Goal: Transaction & Acquisition: Subscribe to service/newsletter

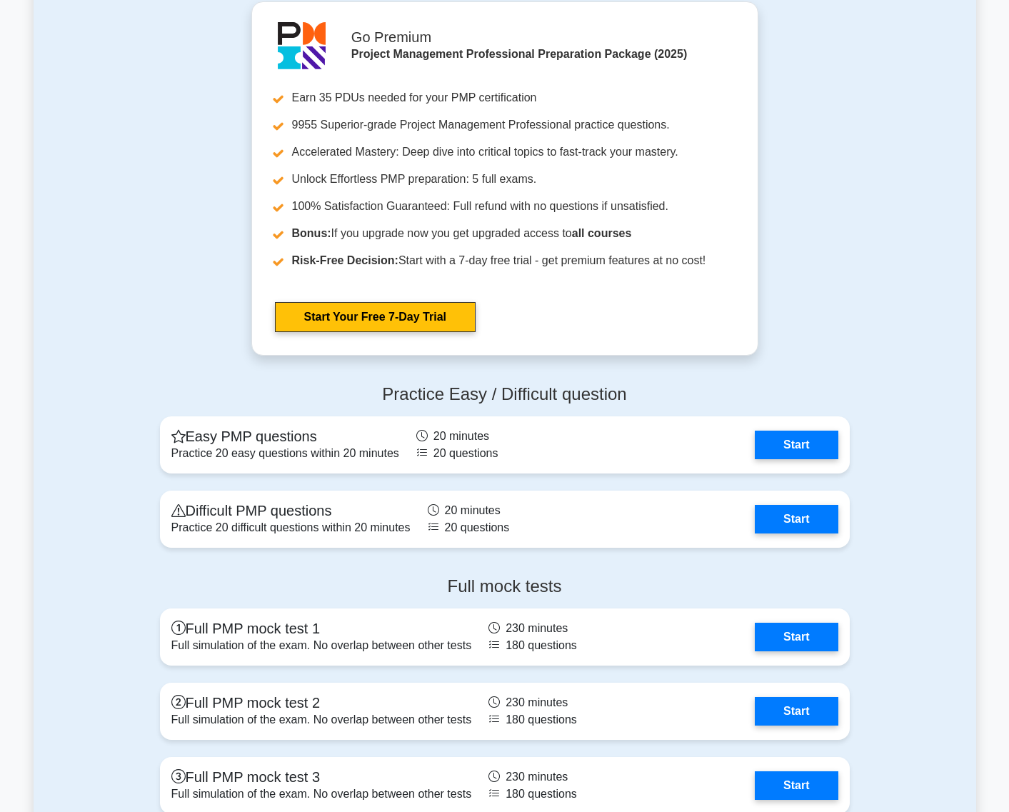
scroll to position [3621, 0]
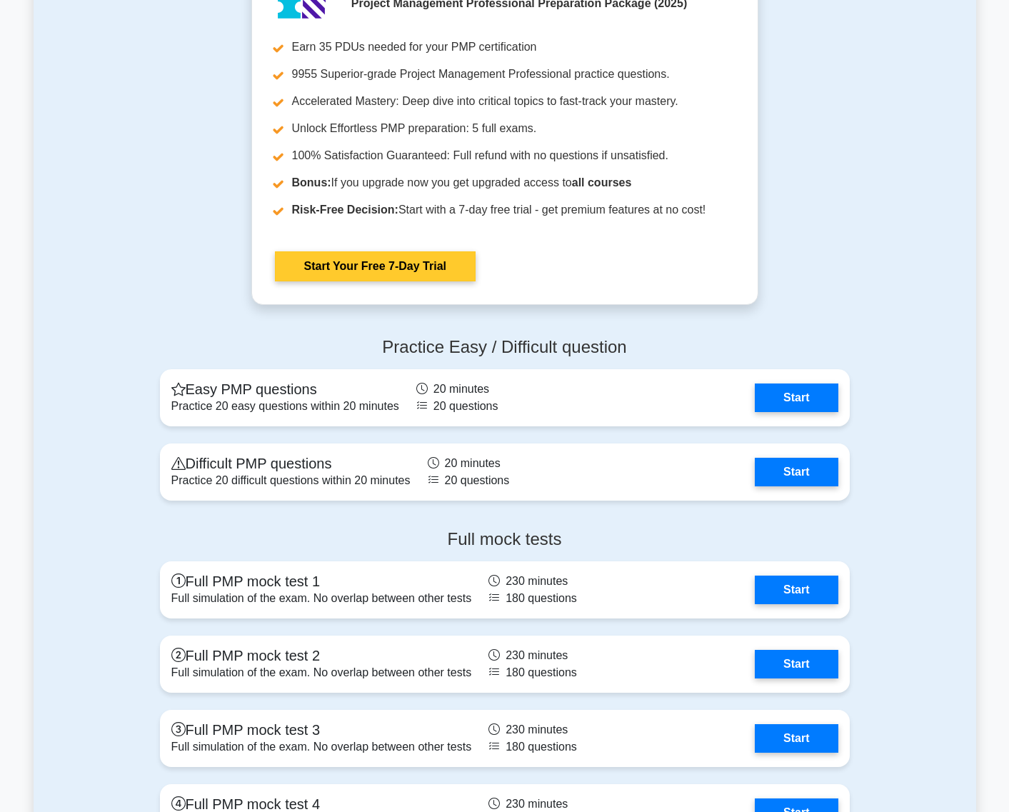
click at [476, 251] on link "Start Your Free 7-Day Trial" at bounding box center [375, 266] width 201 height 30
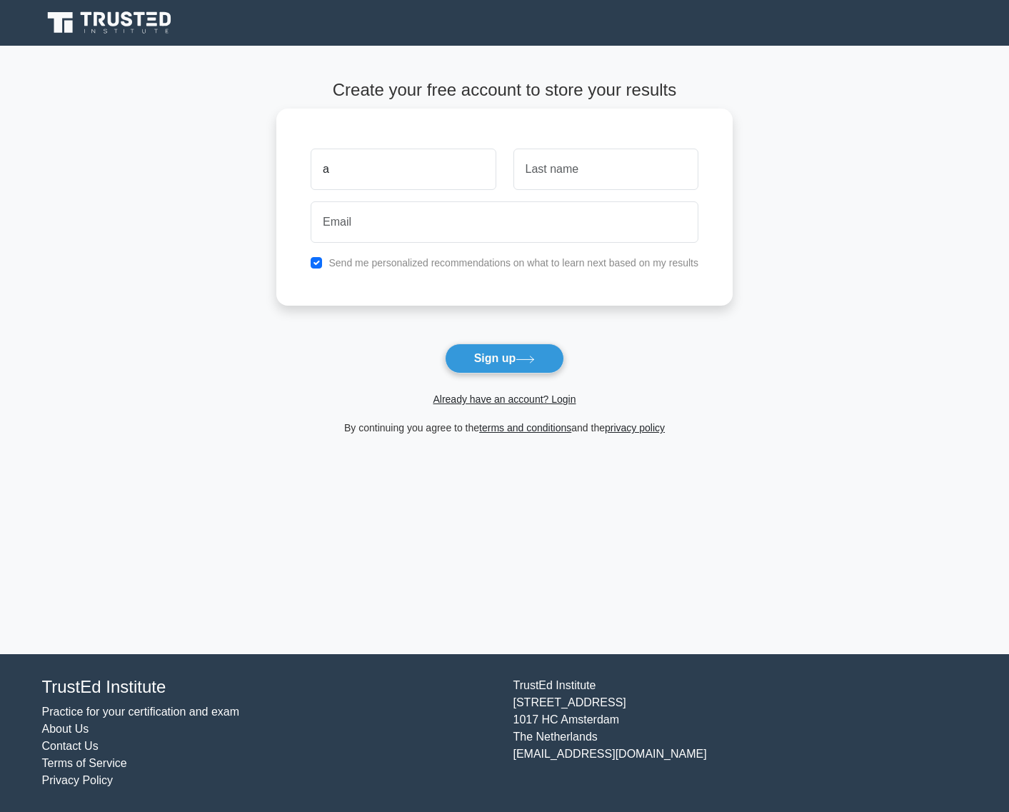
type input "a"
click at [605, 148] on div at bounding box center [606, 169] width 202 height 53
click at [601, 177] on input "a" at bounding box center [605, 169] width 185 height 41
type input "a"
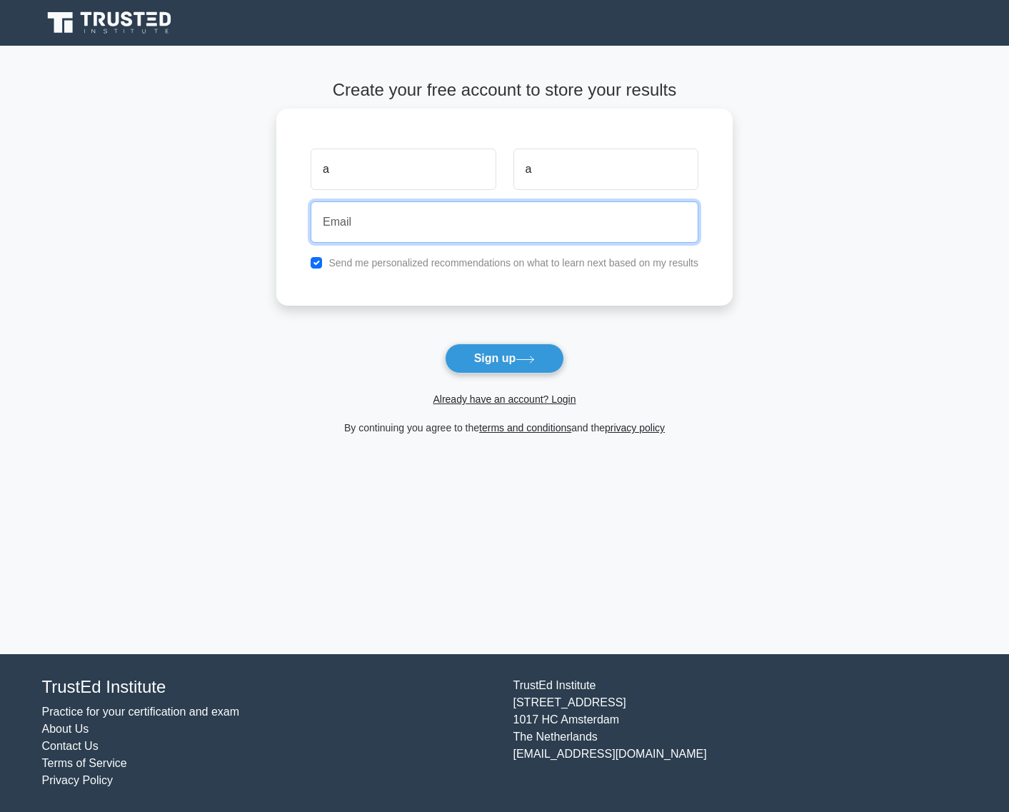
click at [471, 217] on input "email" at bounding box center [505, 221] width 388 height 41
click at [358, 222] on input "[EMAIL_ADDRESS][DOMAIN_NAME]" at bounding box center [505, 221] width 388 height 41
click at [354, 220] on input "[EMAIL_ADDRESS][DOMAIN_NAME]" at bounding box center [505, 221] width 388 height 41
click at [362, 220] on input "[EMAIL_ADDRESS][DOMAIN_NAME]" at bounding box center [505, 221] width 388 height 41
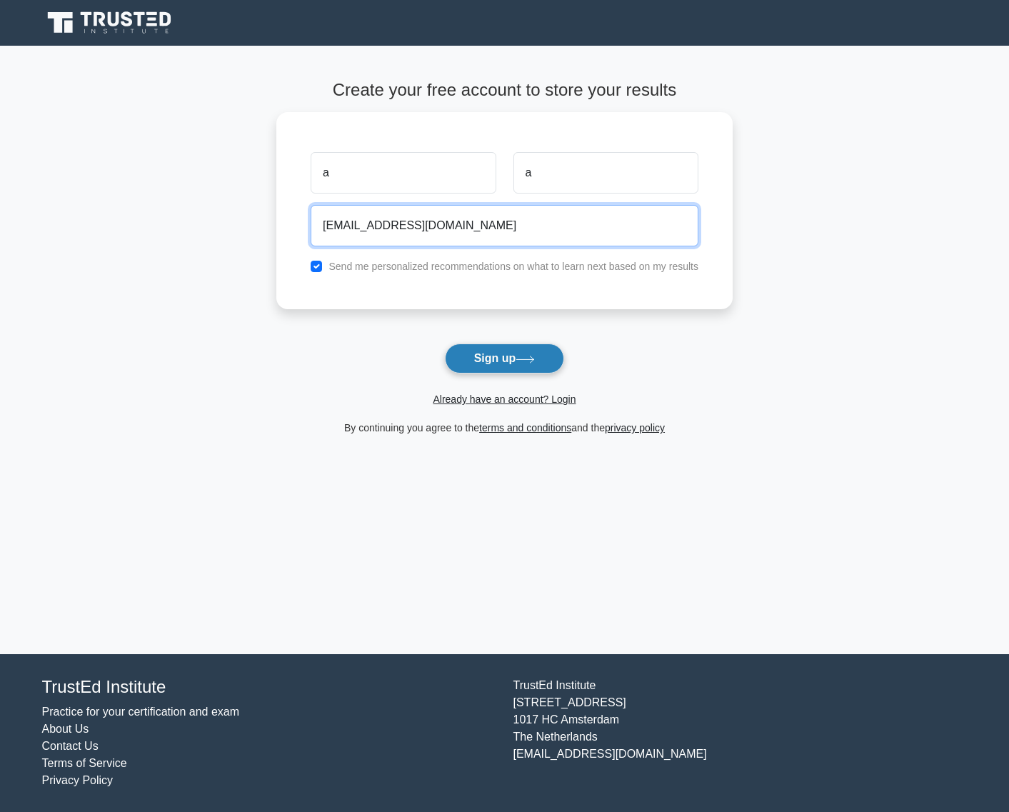
type input "support+asdf90sadfadsf@trustedinstitute.com"
click at [481, 355] on button "Sign up" at bounding box center [505, 359] width 120 height 30
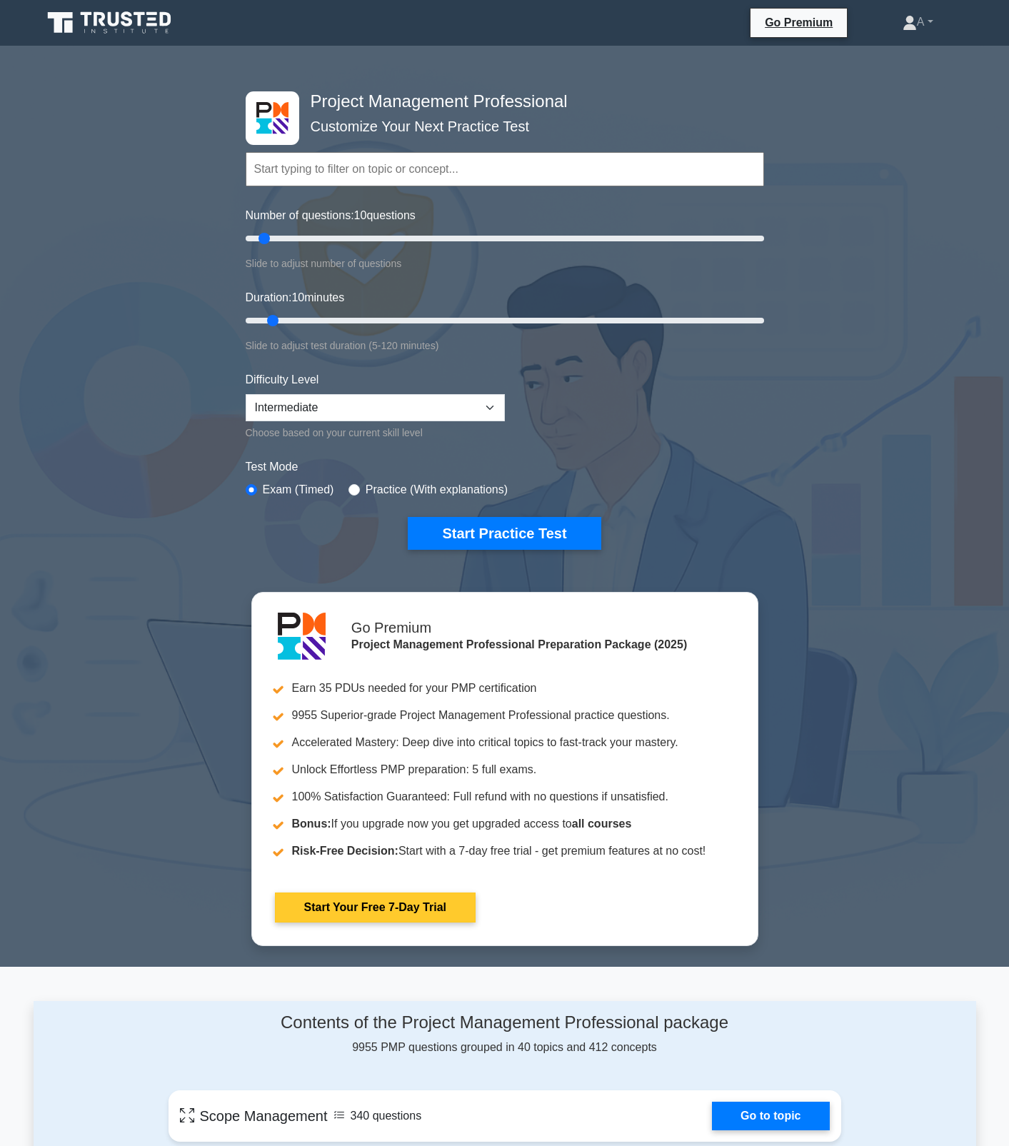
click at [476, 811] on link "Start Your Free 7-Day Trial" at bounding box center [375, 908] width 201 height 30
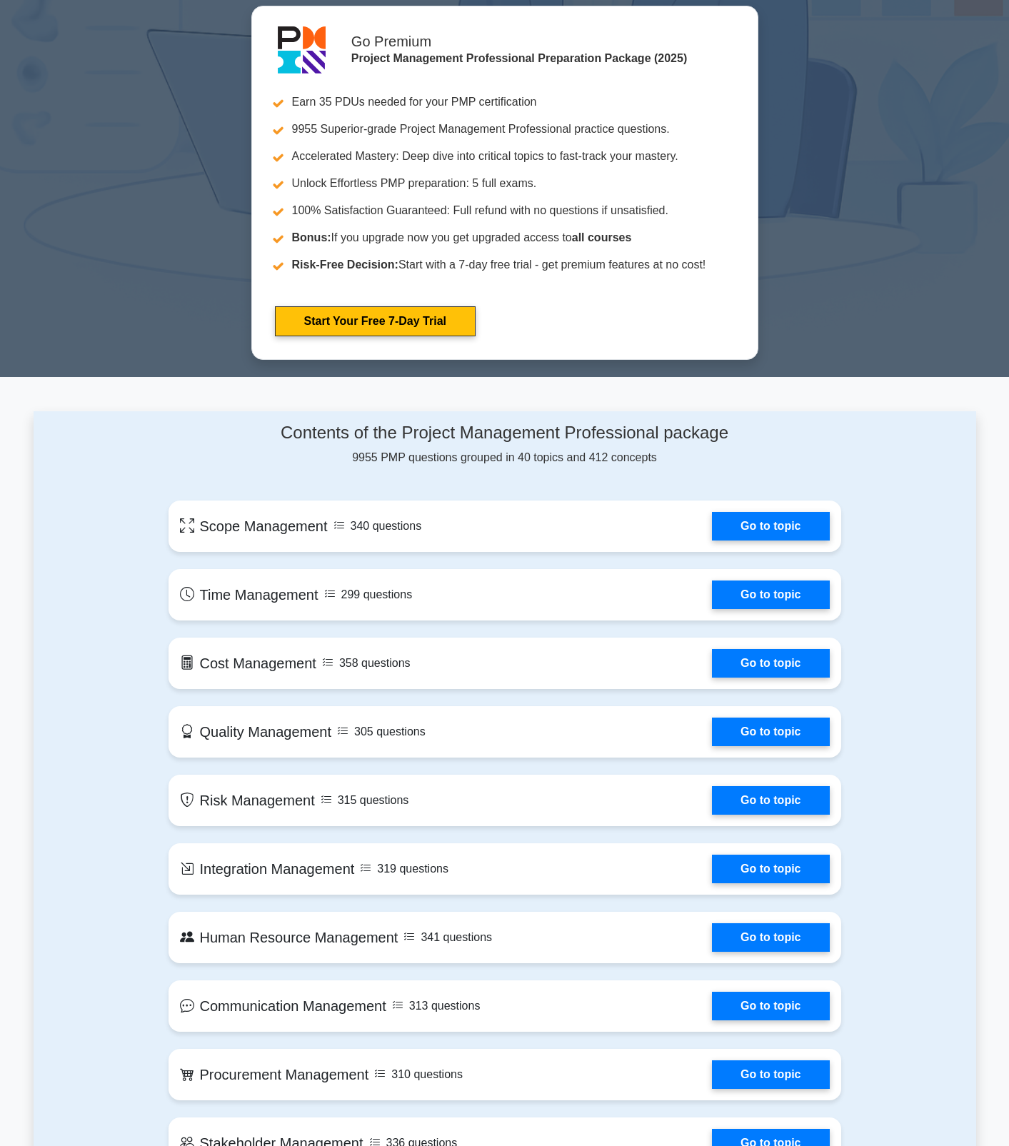
scroll to position [694, 0]
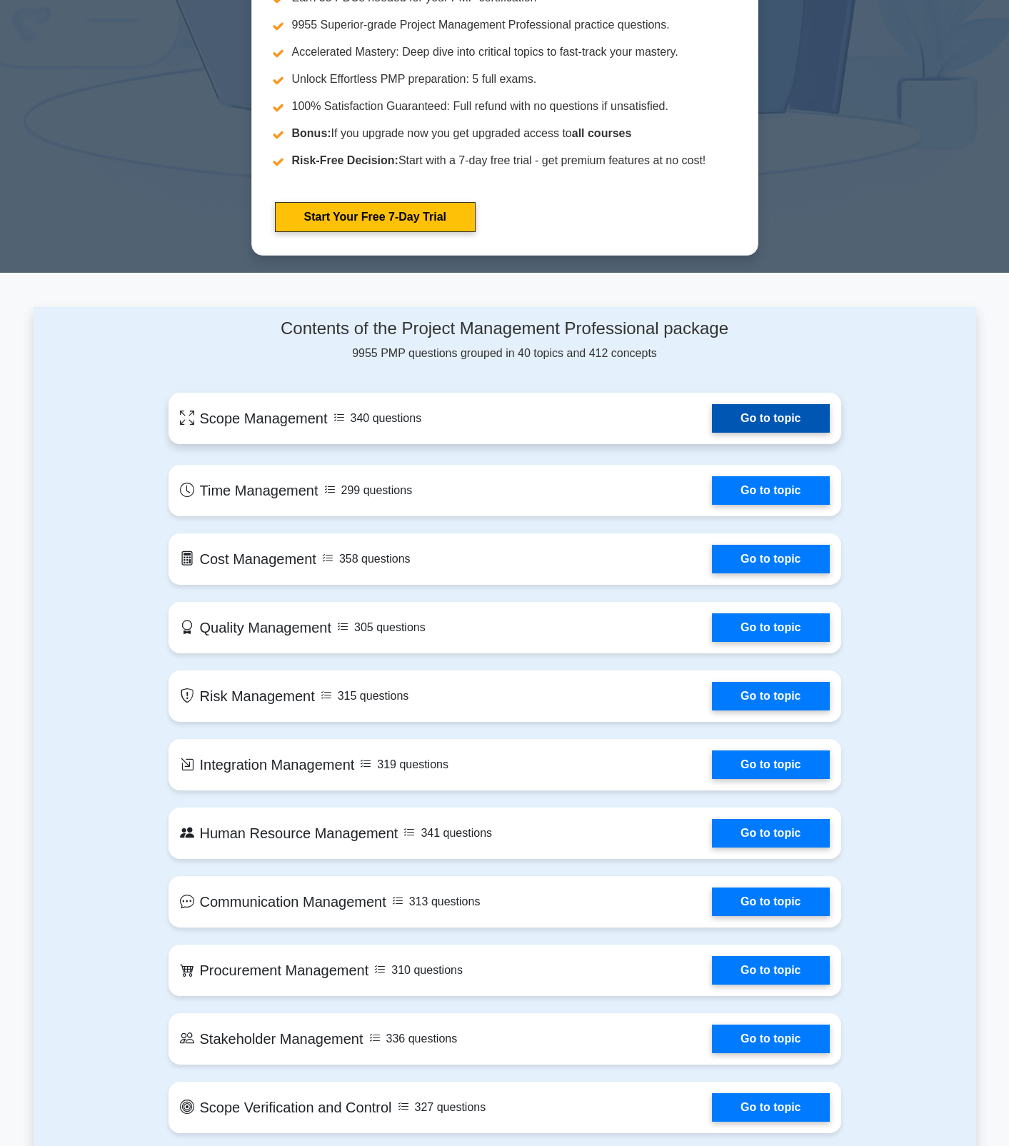
click at [728, 417] on link "Go to topic" at bounding box center [770, 418] width 117 height 29
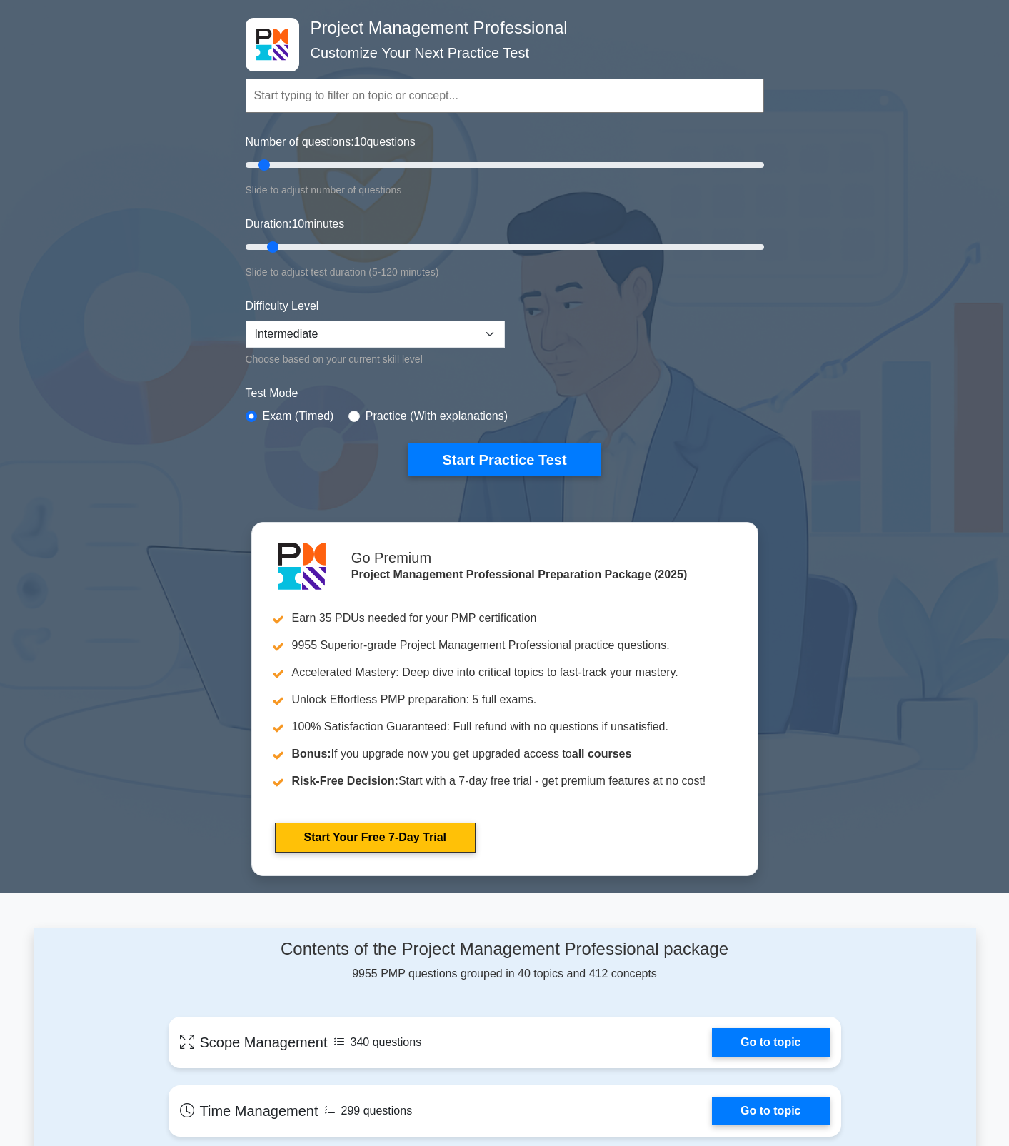
scroll to position [0, 0]
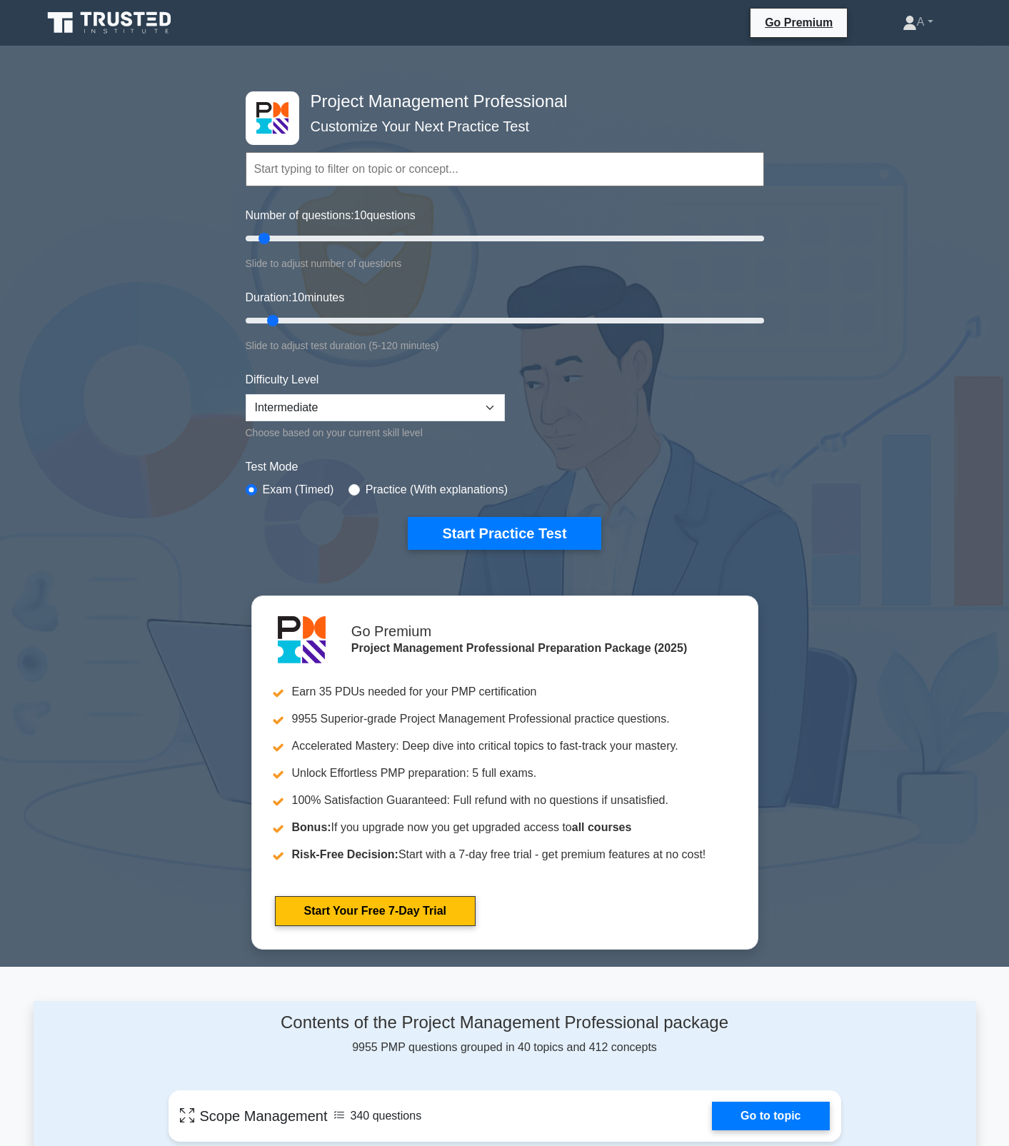
click at [106, 30] on icon at bounding box center [110, 22] width 137 height 27
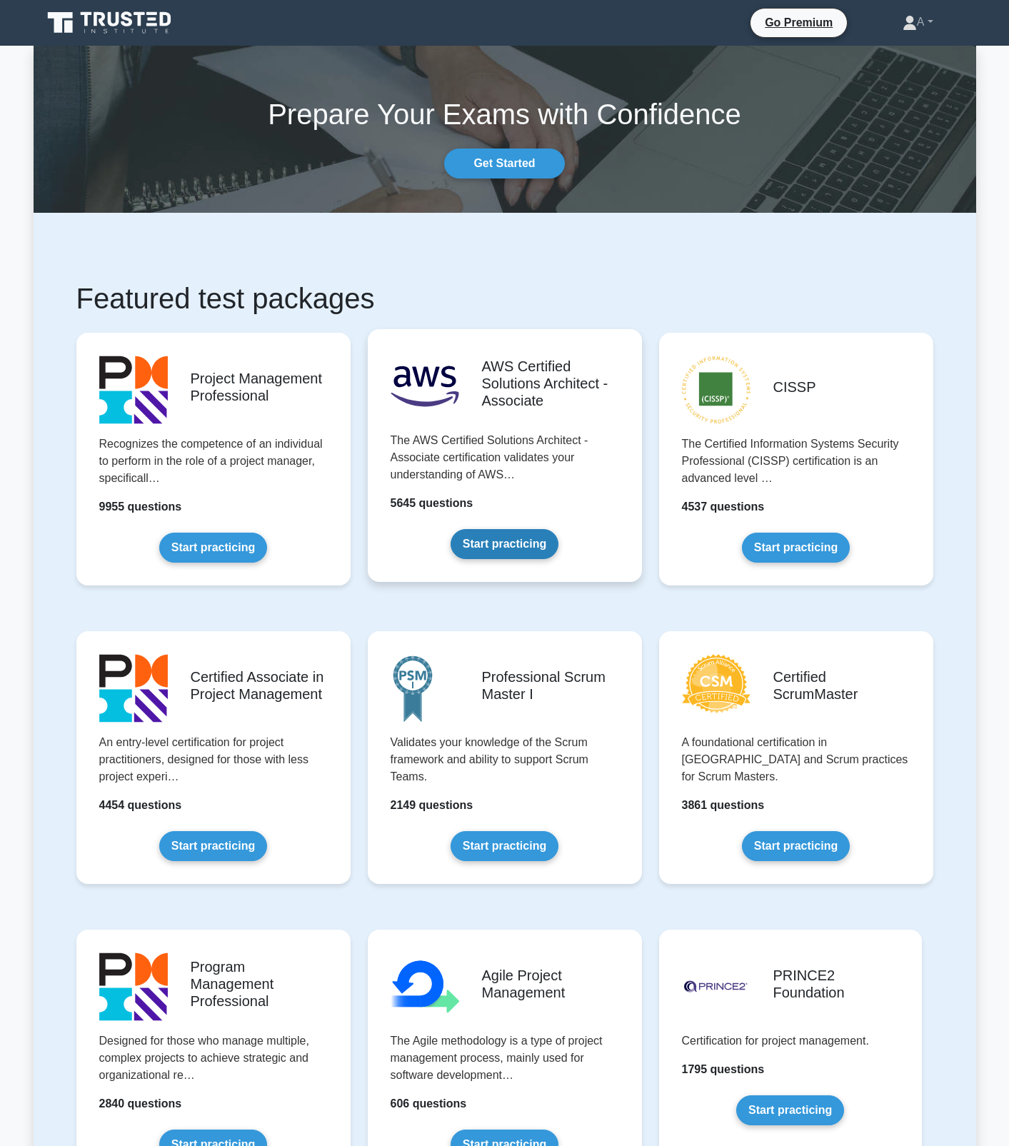
click at [497, 559] on link "Start practicing" at bounding box center [505, 544] width 108 height 30
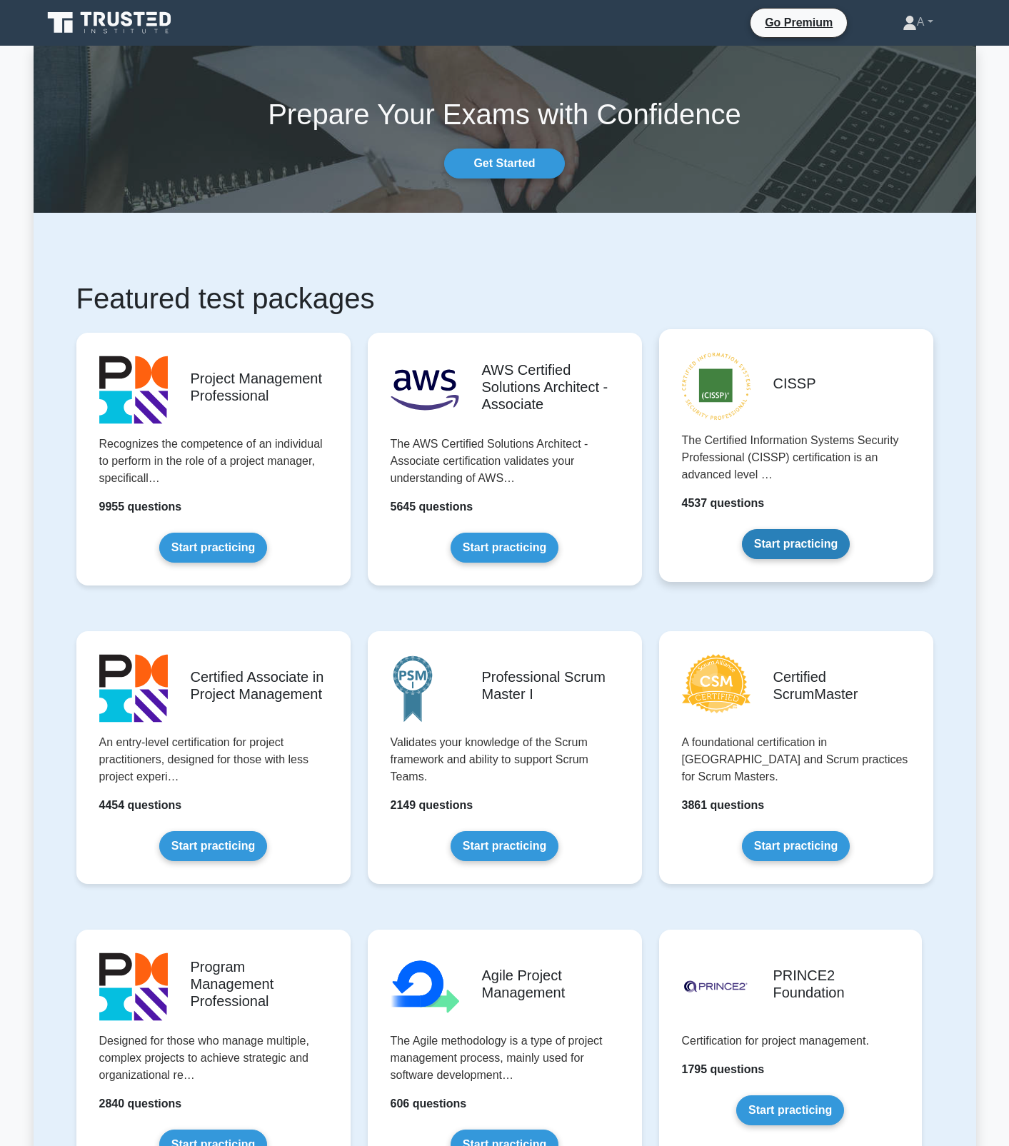
click at [805, 543] on link "Start practicing" at bounding box center [796, 544] width 108 height 30
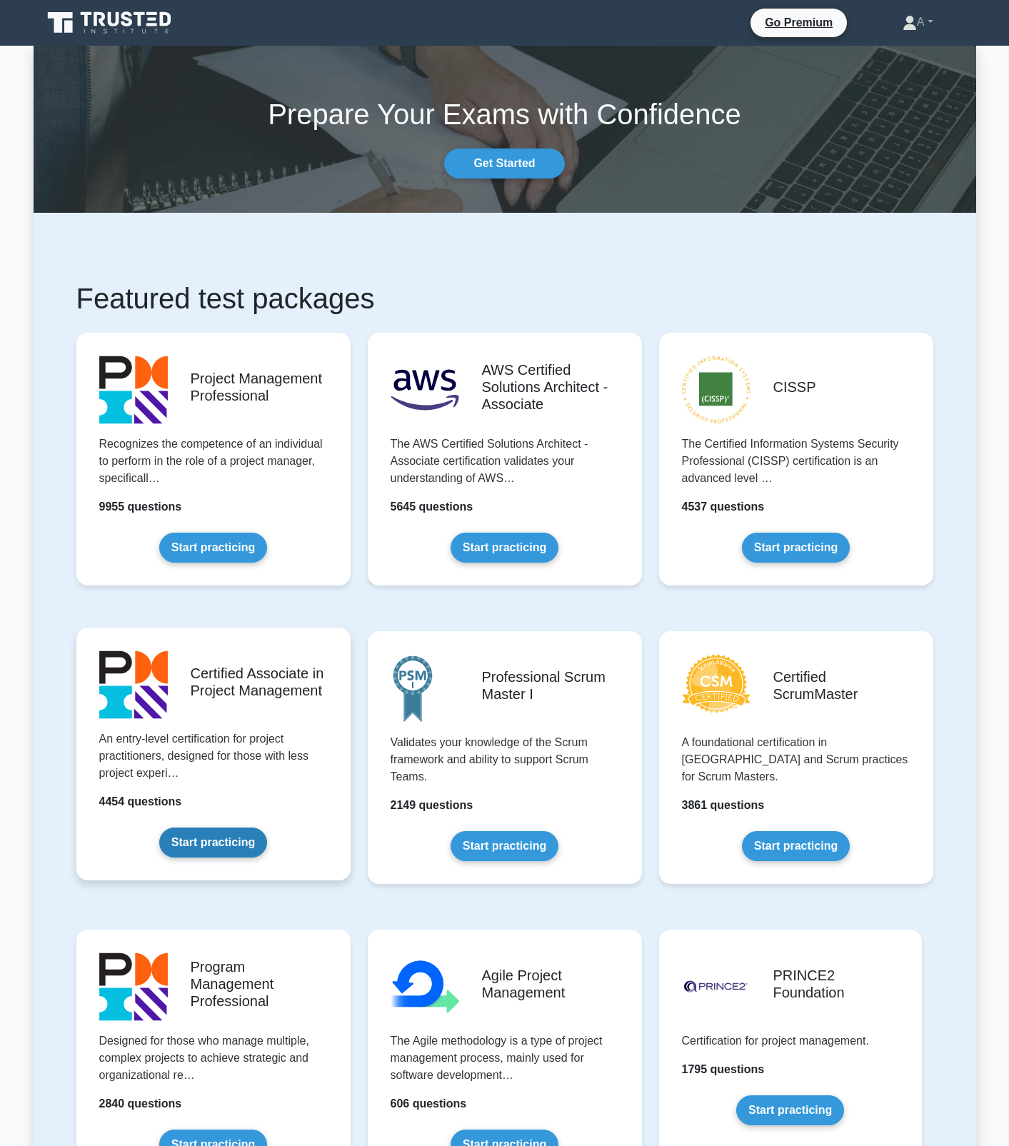
click at [267, 828] on link "Start practicing" at bounding box center [213, 843] width 108 height 30
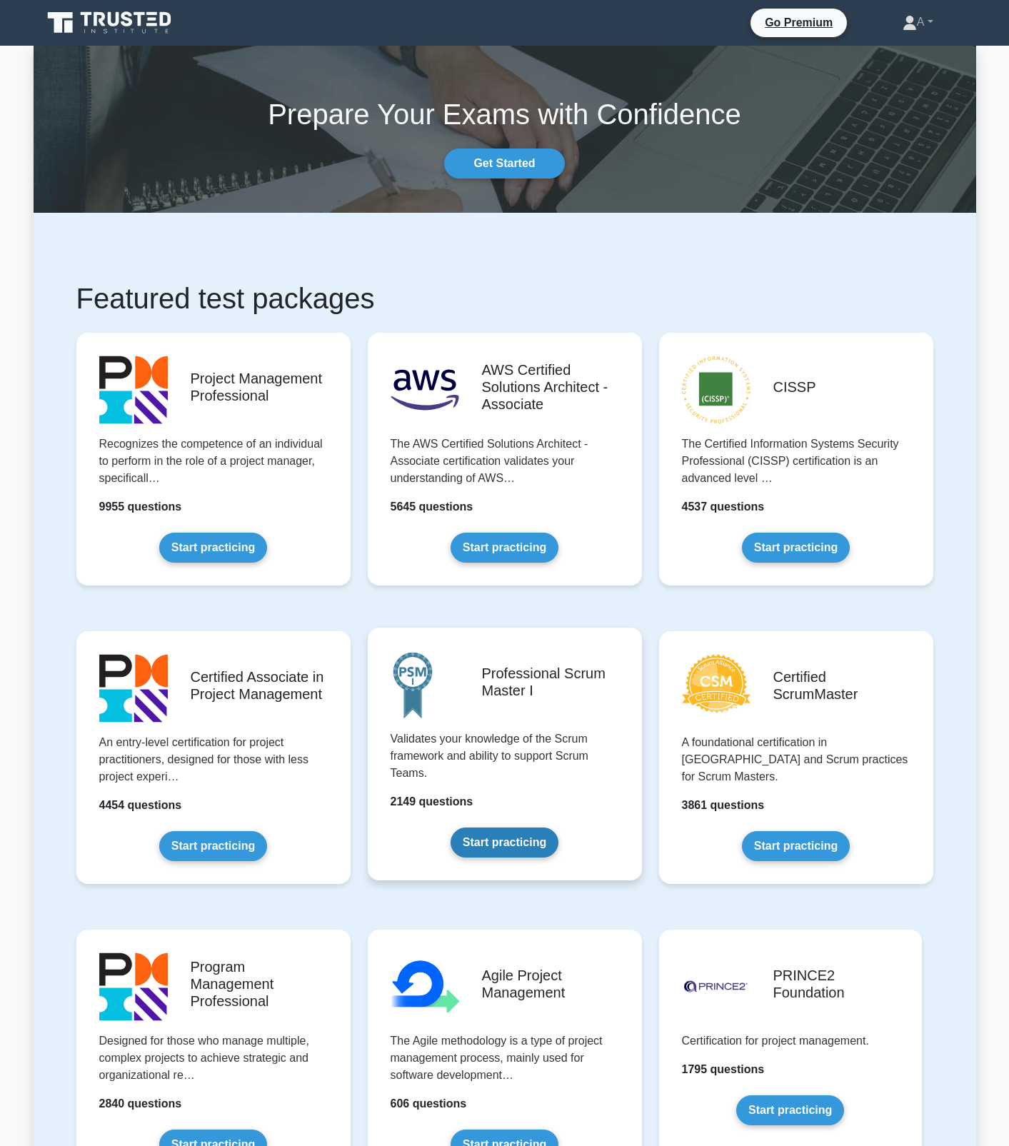
click at [513, 828] on link "Start practicing" at bounding box center [505, 843] width 108 height 30
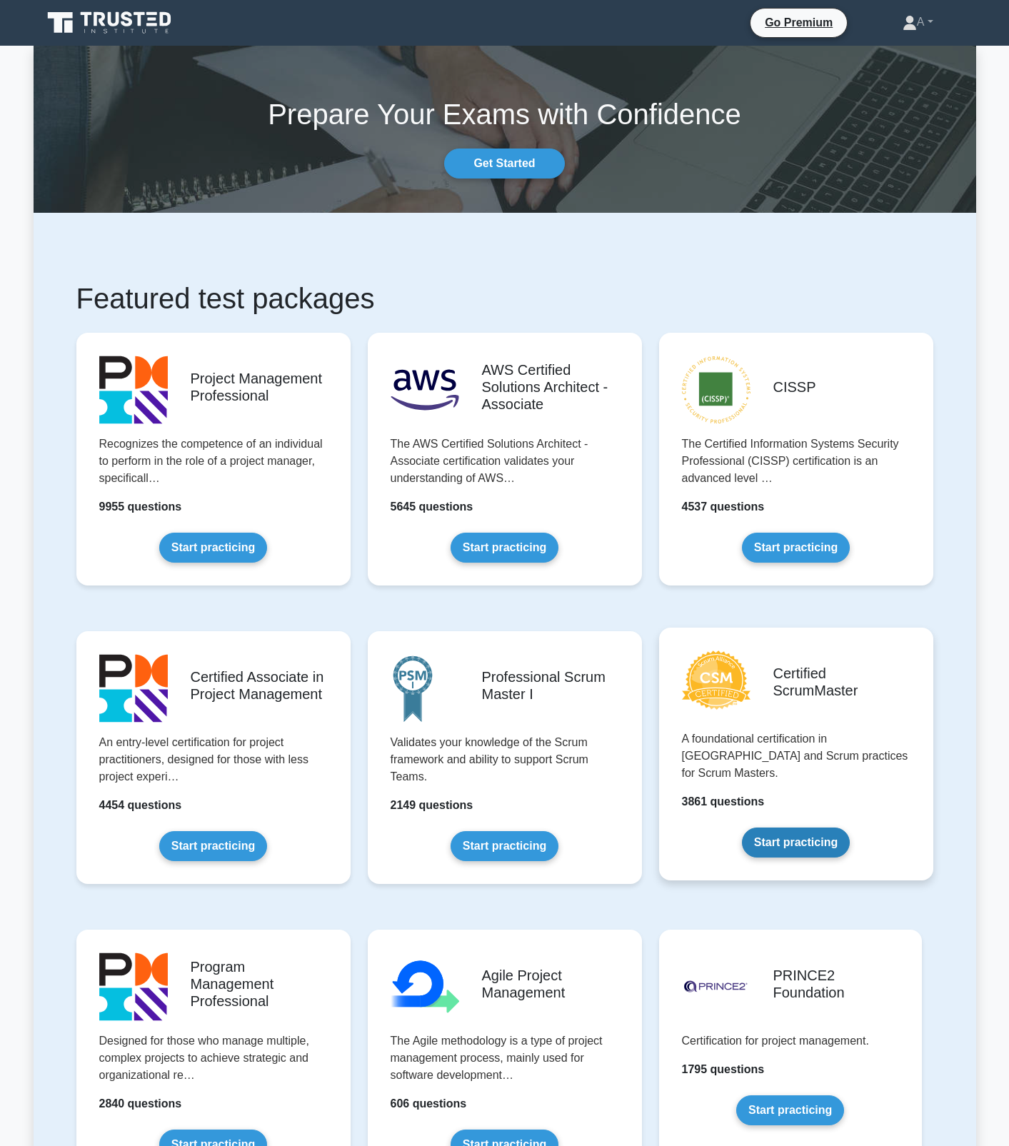
click at [744, 828] on link "Start practicing" at bounding box center [796, 843] width 108 height 30
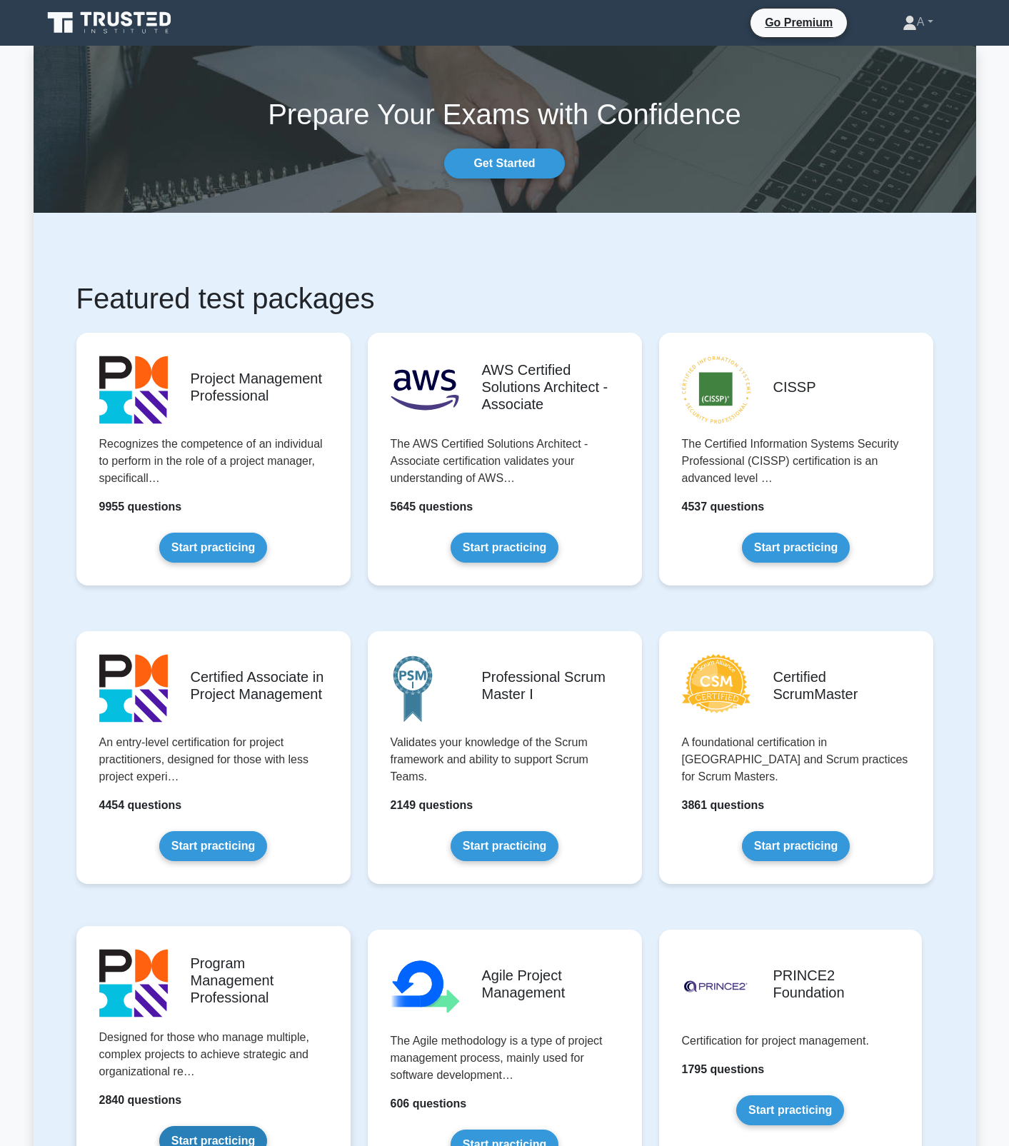
click at [226, 1126] on link "Start practicing" at bounding box center [213, 1141] width 108 height 30
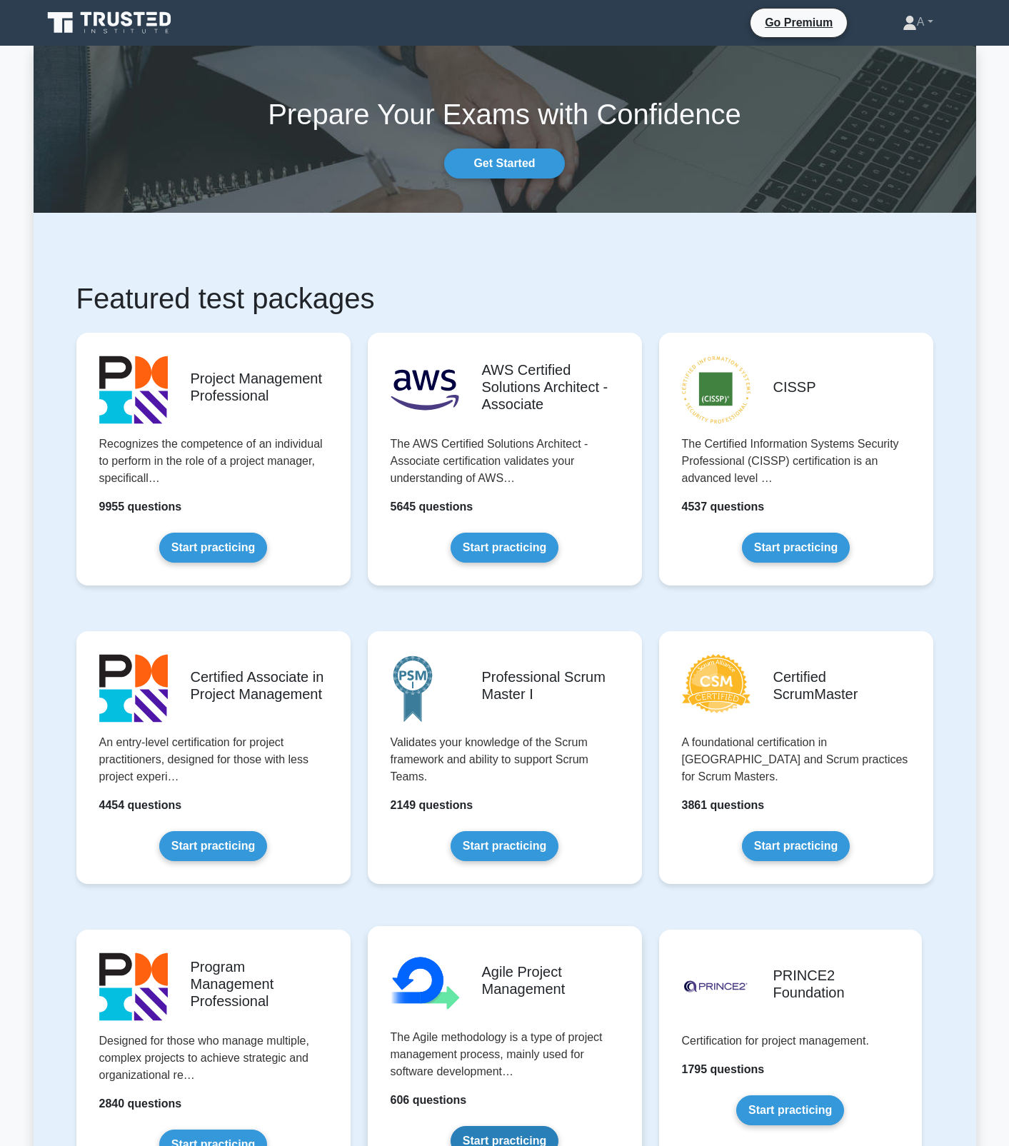
click at [558, 1126] on link "Start practicing" at bounding box center [505, 1141] width 108 height 30
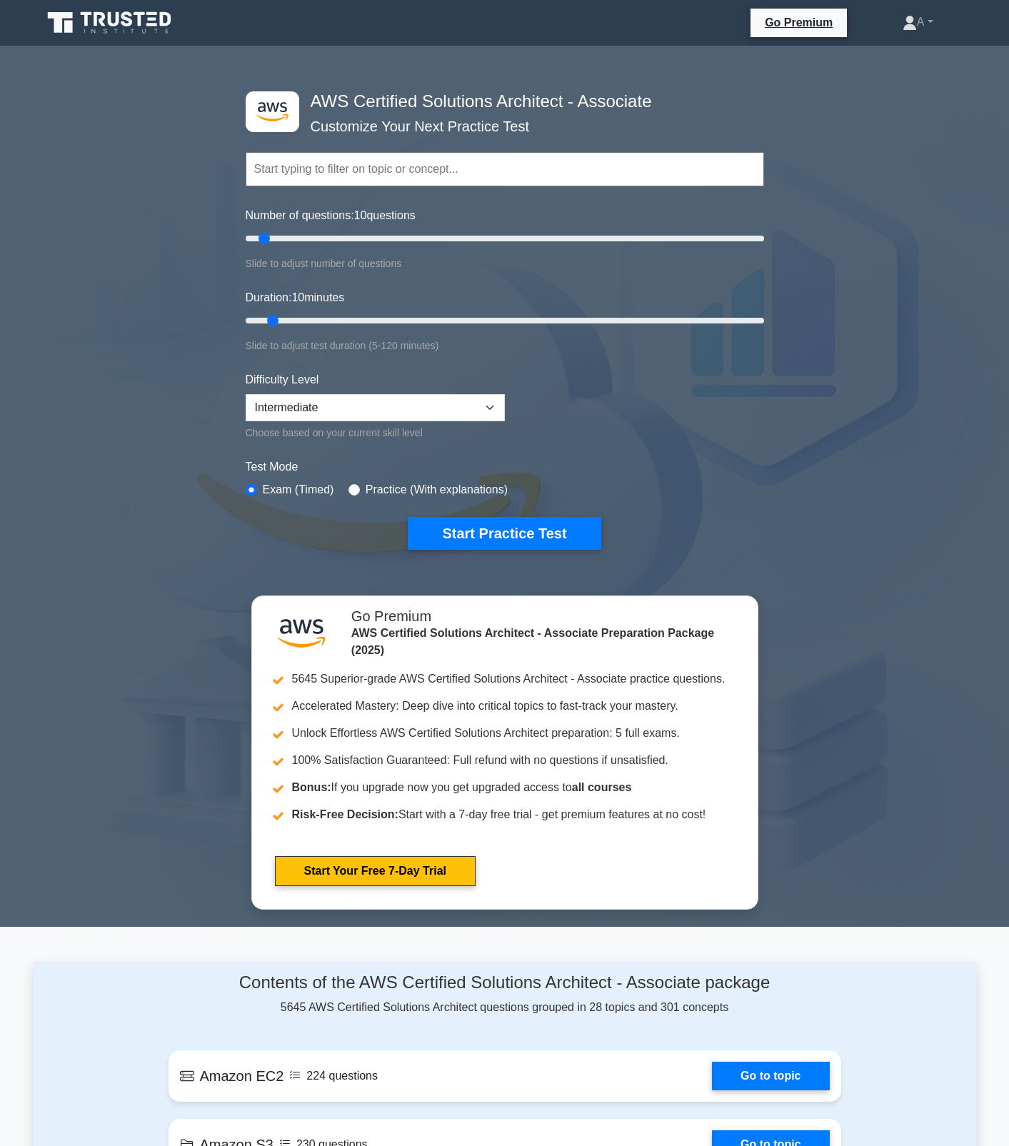
scroll to position [6, 0]
